Goal: Task Accomplishment & Management: Manage account settings

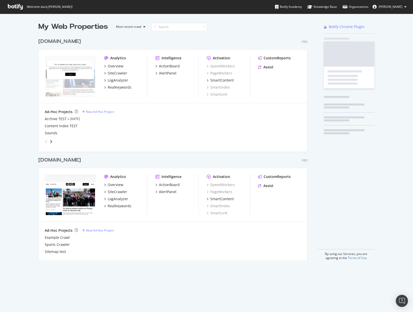
scroll to position [228, 273]
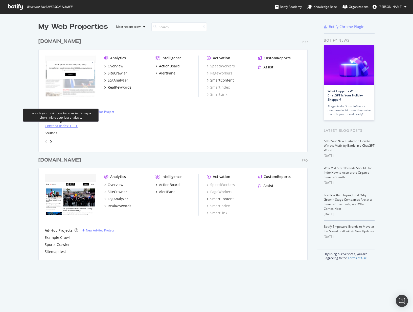
click at [55, 127] on div "Content Index TEST" at bounding box center [61, 126] width 33 height 5
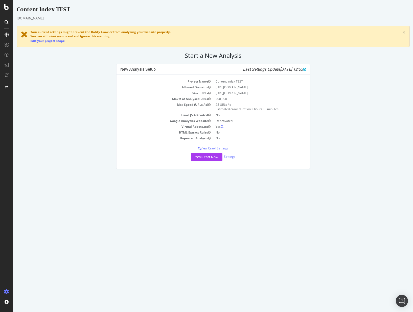
click at [228, 159] on div "Yes! Start Now Settings" at bounding box center [213, 157] width 186 height 8
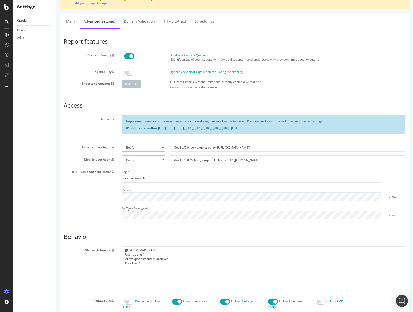
scroll to position [24, 0]
drag, startPoint x: 192, startPoint y: 249, endPoint x: 126, endPoint y: 250, distance: 65.7
click at [126, 250] on textarea "[[URL][DOMAIN_NAME]] User-agent: * Allow: /pages/content-archive* Disallow: /" at bounding box center [263, 269] width 283 height 47
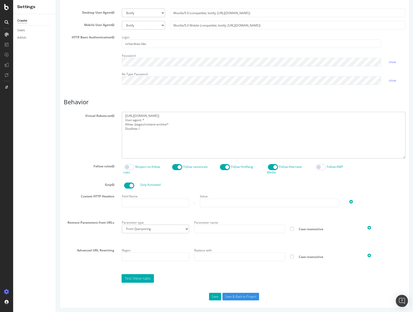
scroll to position [160, 0]
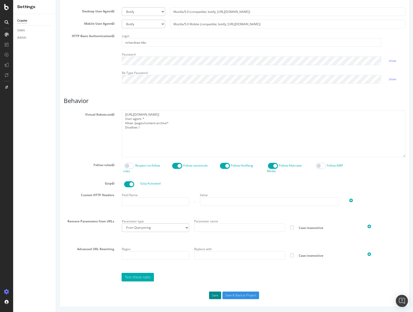
click at [214, 296] on button "Save" at bounding box center [215, 296] width 12 height 8
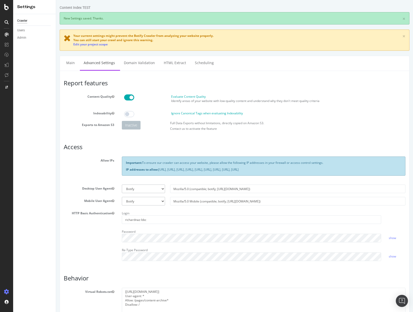
scroll to position [0, 0]
click at [131, 114] on span at bounding box center [129, 114] width 10 height 6
click at [132, 115] on span at bounding box center [129, 114] width 10 height 6
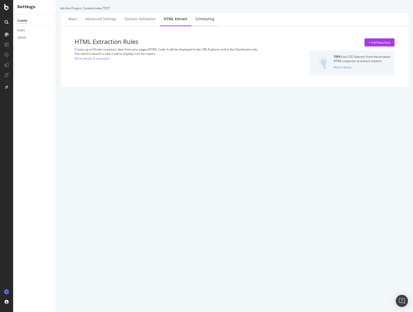
click at [201, 14] on div "Scheduling" at bounding box center [204, 19] width 27 height 14
